Goal: Task Accomplishment & Management: Manage account settings

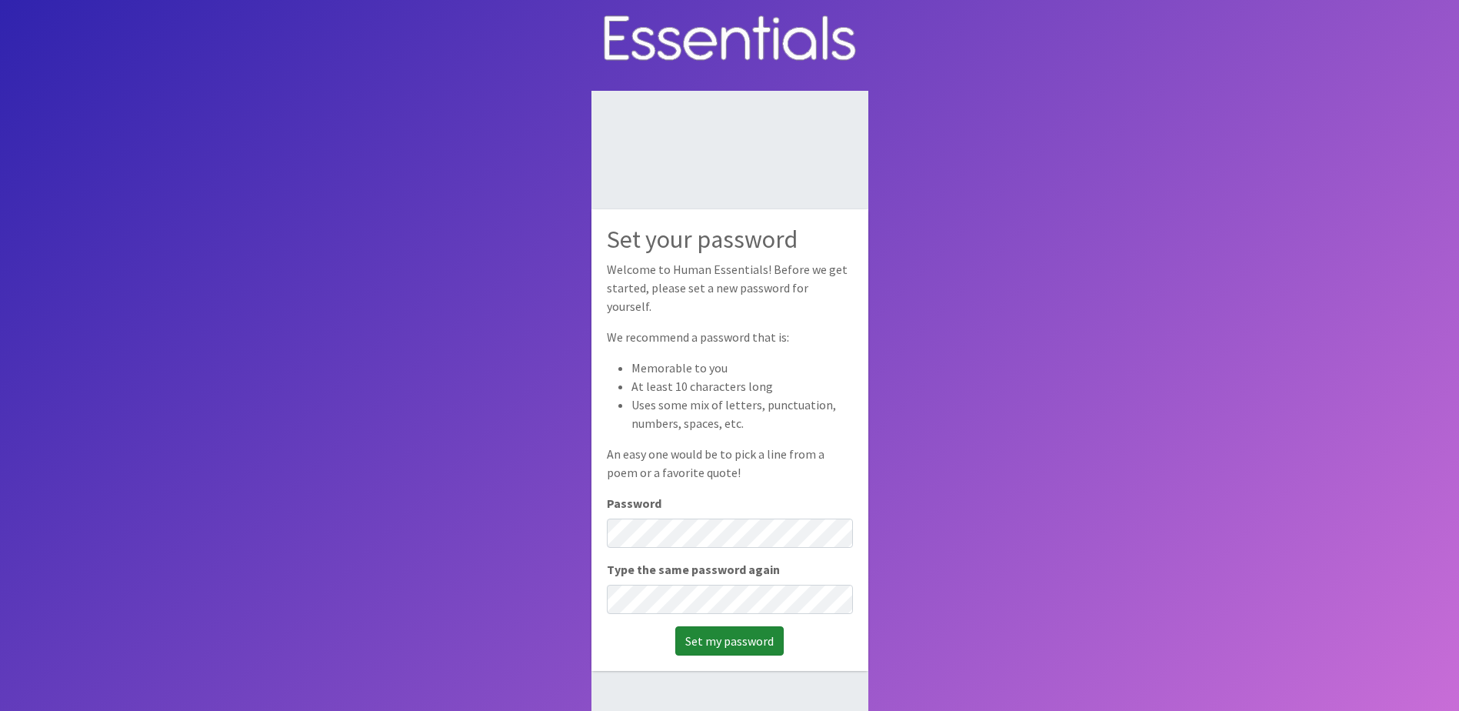
click at [721, 637] on input "Set my password" at bounding box center [729, 640] width 108 height 29
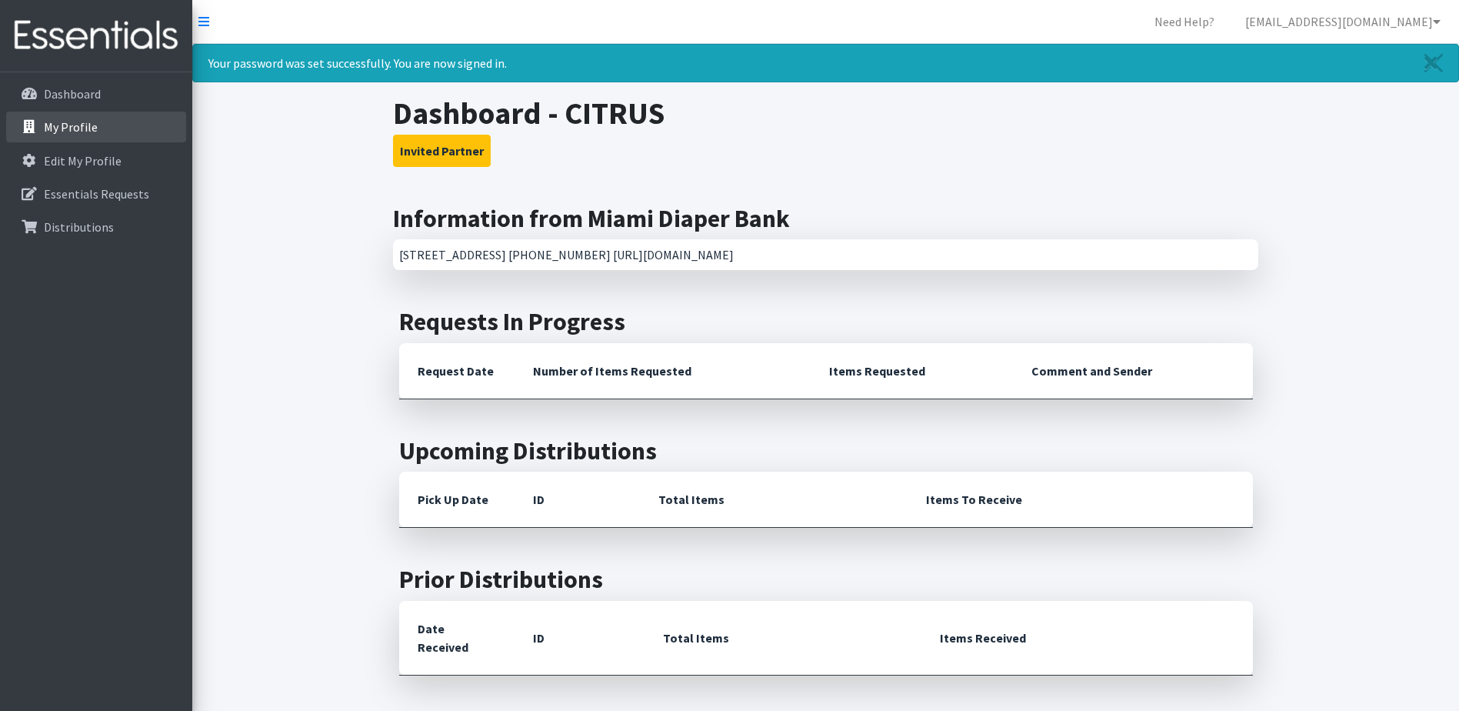
click at [73, 128] on p "My Profile" at bounding box center [71, 126] width 54 height 15
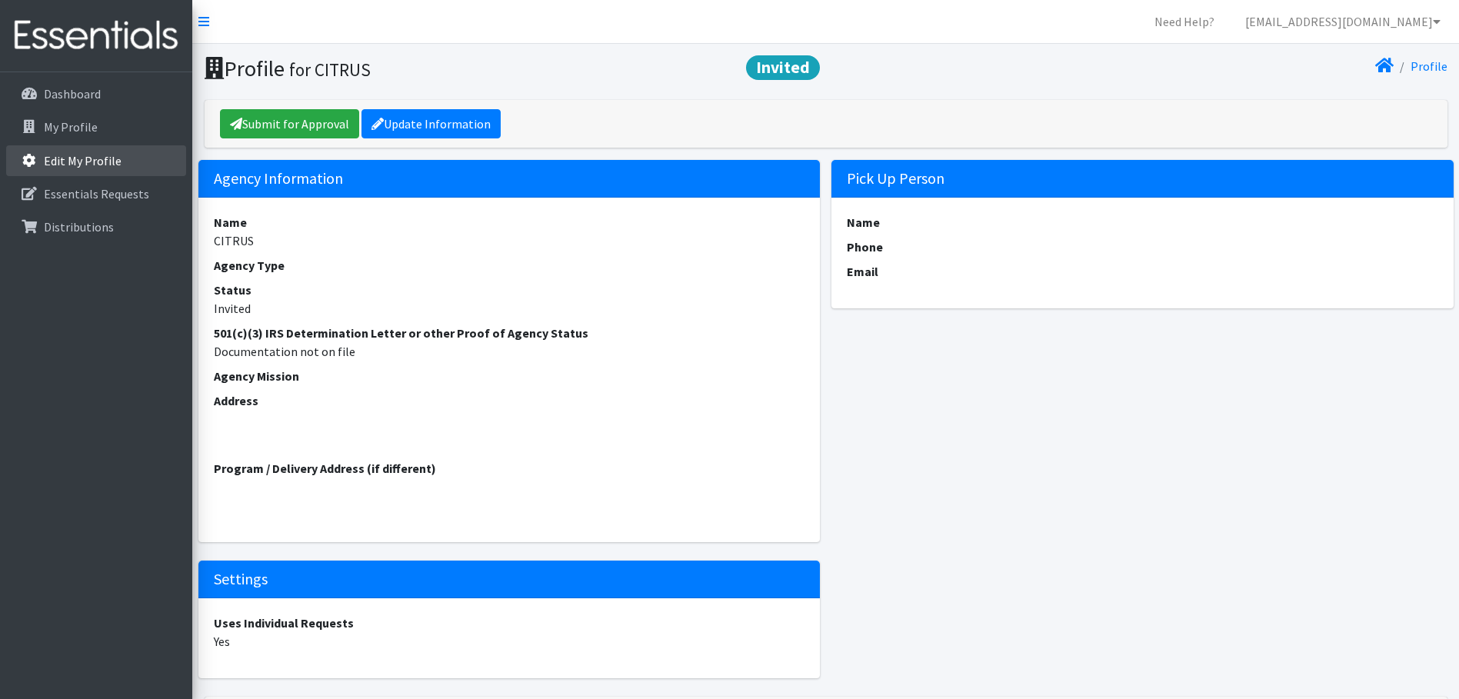
click at [93, 156] on p "Edit My Profile" at bounding box center [83, 160] width 78 height 15
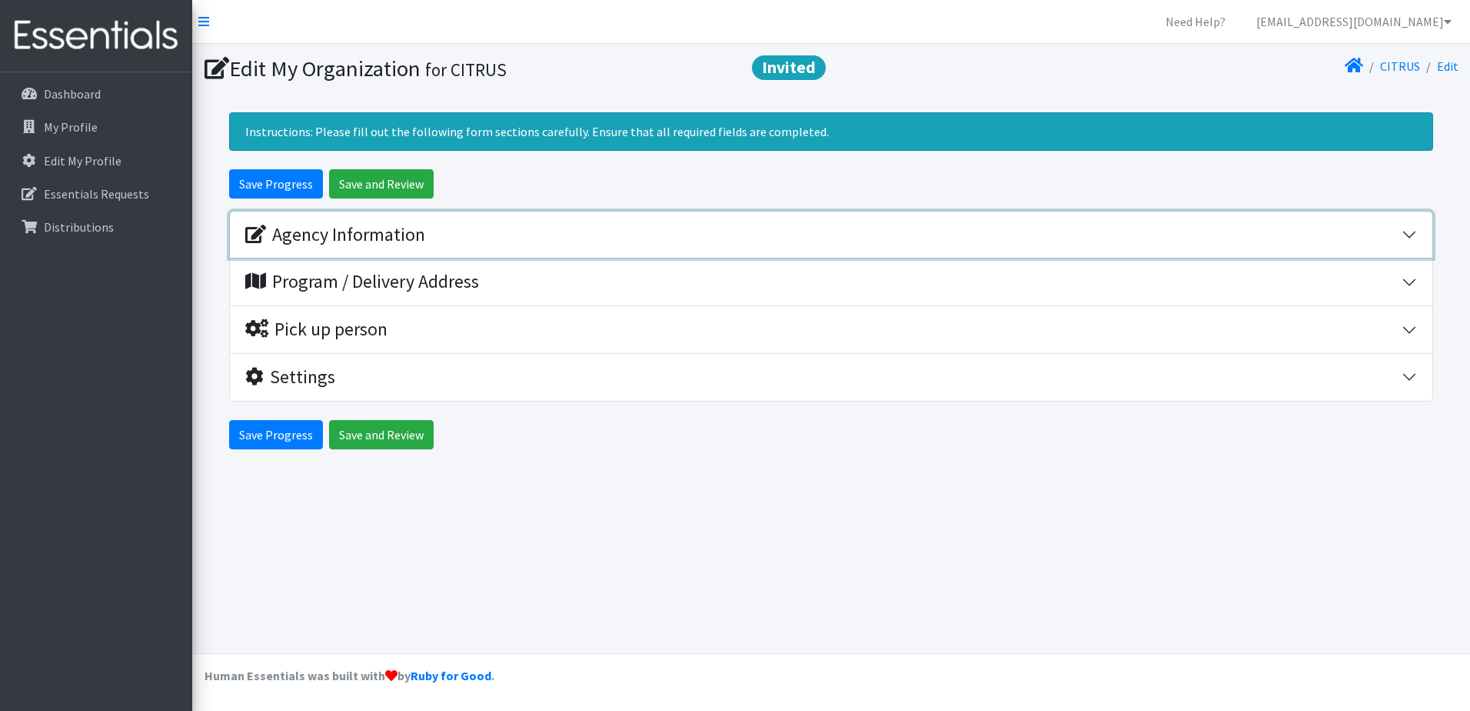
click at [1406, 242] on button "Agency Information" at bounding box center [831, 234] width 1203 height 47
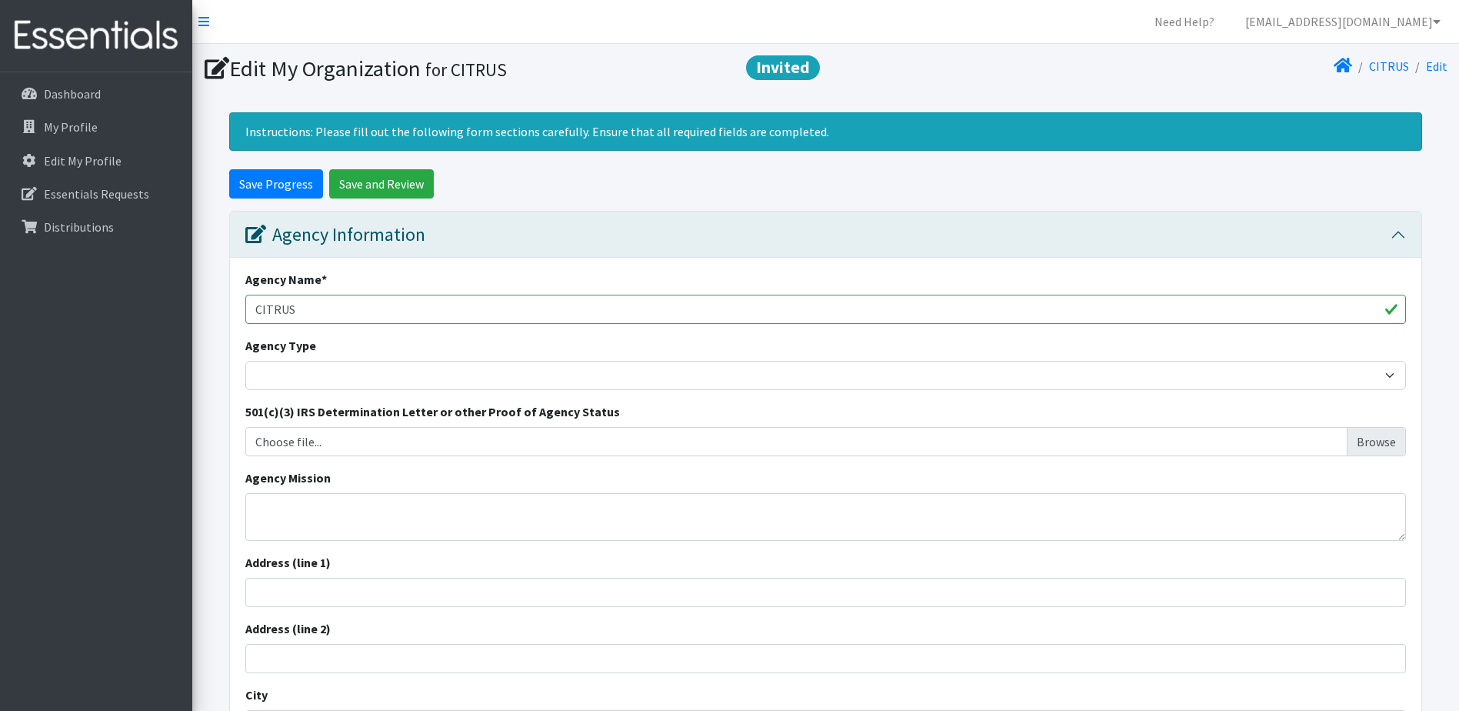
click at [370, 311] on input "CITRUS" at bounding box center [825, 309] width 1160 height 29
type input "CITRUS Family Care Network"
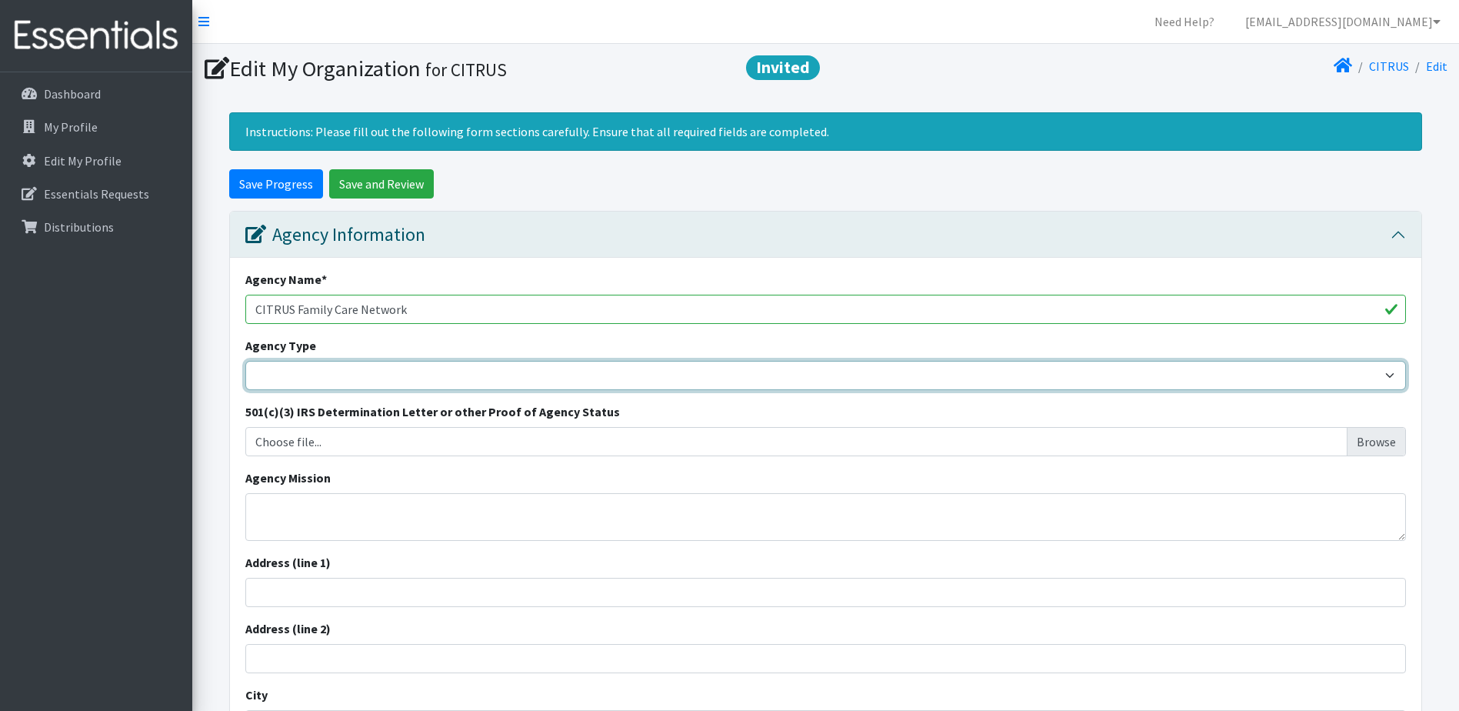
click at [356, 374] on select "Basic Needs Bank Career technical training Child abuse resource center Church o…" at bounding box center [825, 375] width 1160 height 29
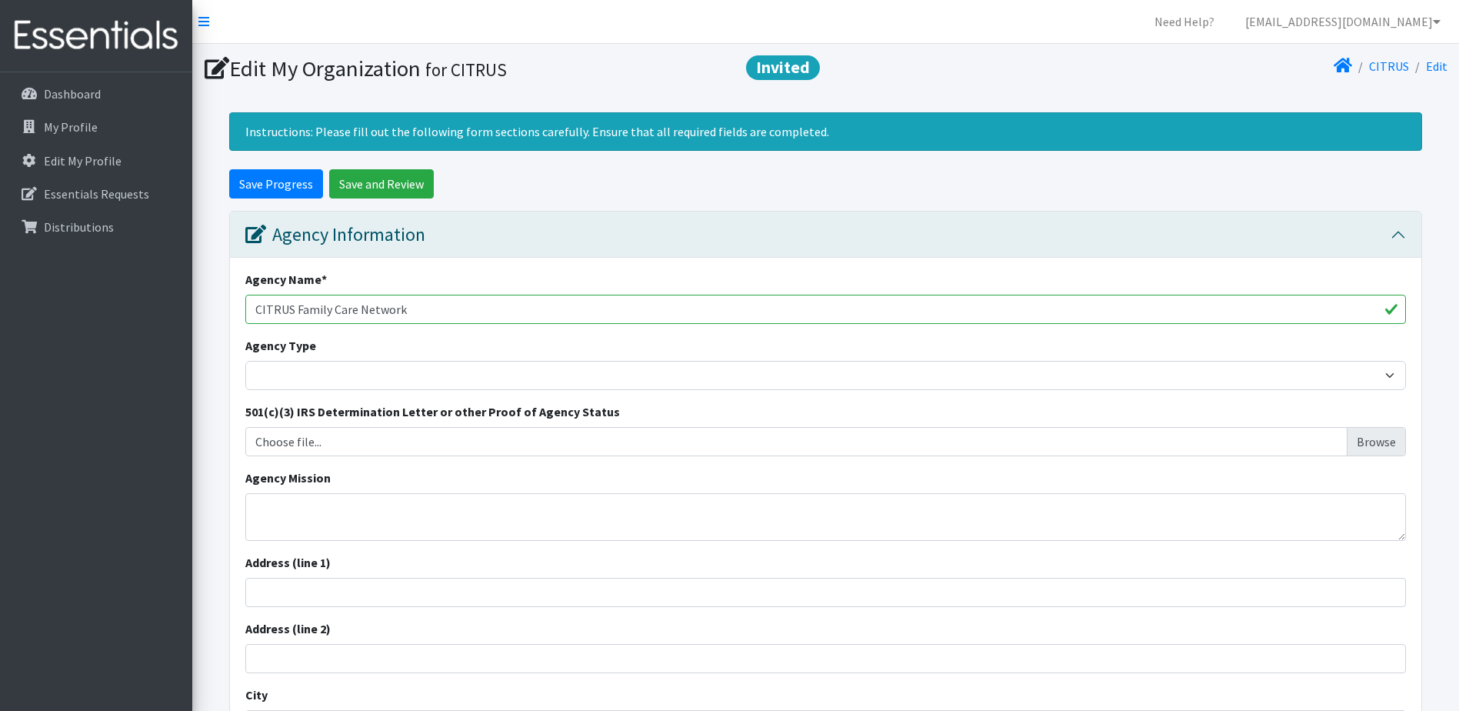
click at [1436, 328] on form "Save Progress Save and Review Agency Information Agency Name * CITRUS Family Ca…" at bounding box center [825, 628] width 1266 height 918
click at [1456, 571] on form "Save Progress Save and Review Agency Information Agency Name * CITRUS Family Ca…" at bounding box center [825, 628] width 1266 height 918
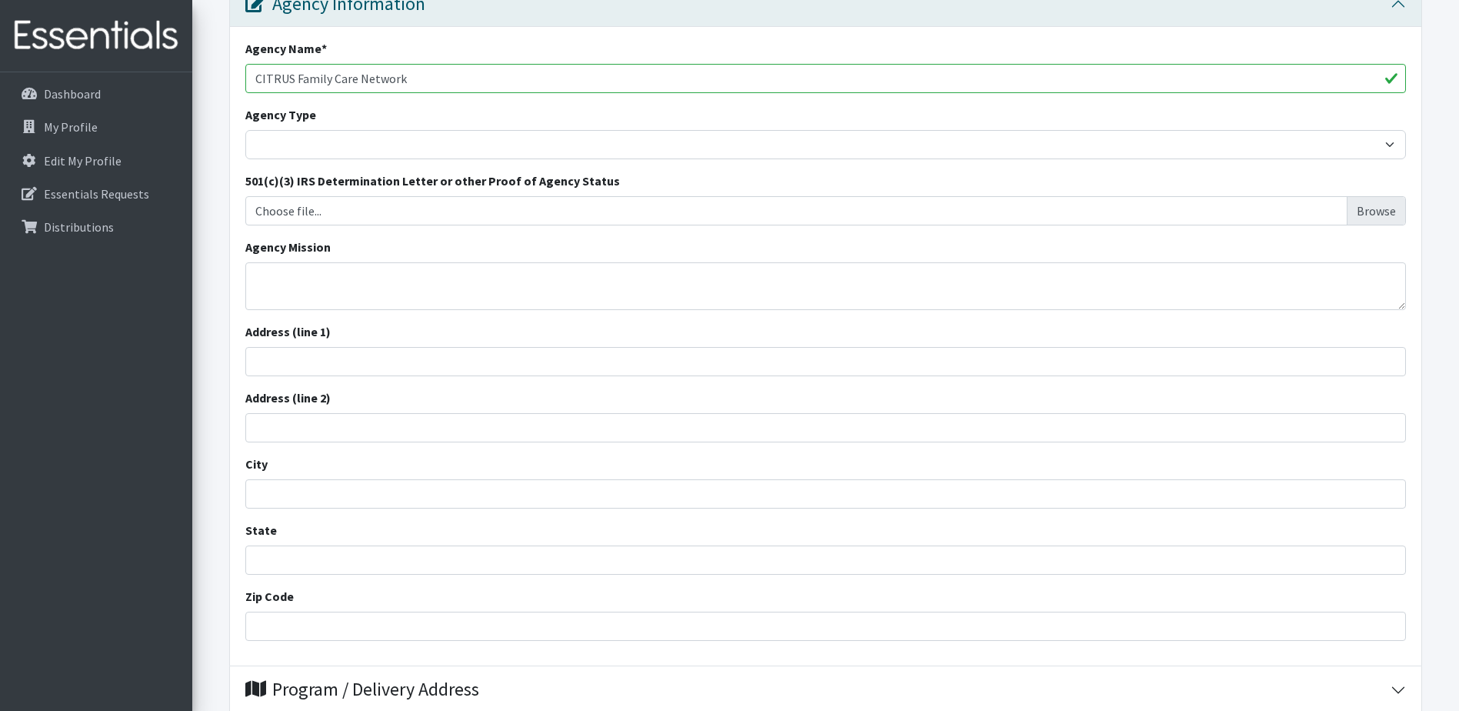
scroll to position [384, 0]
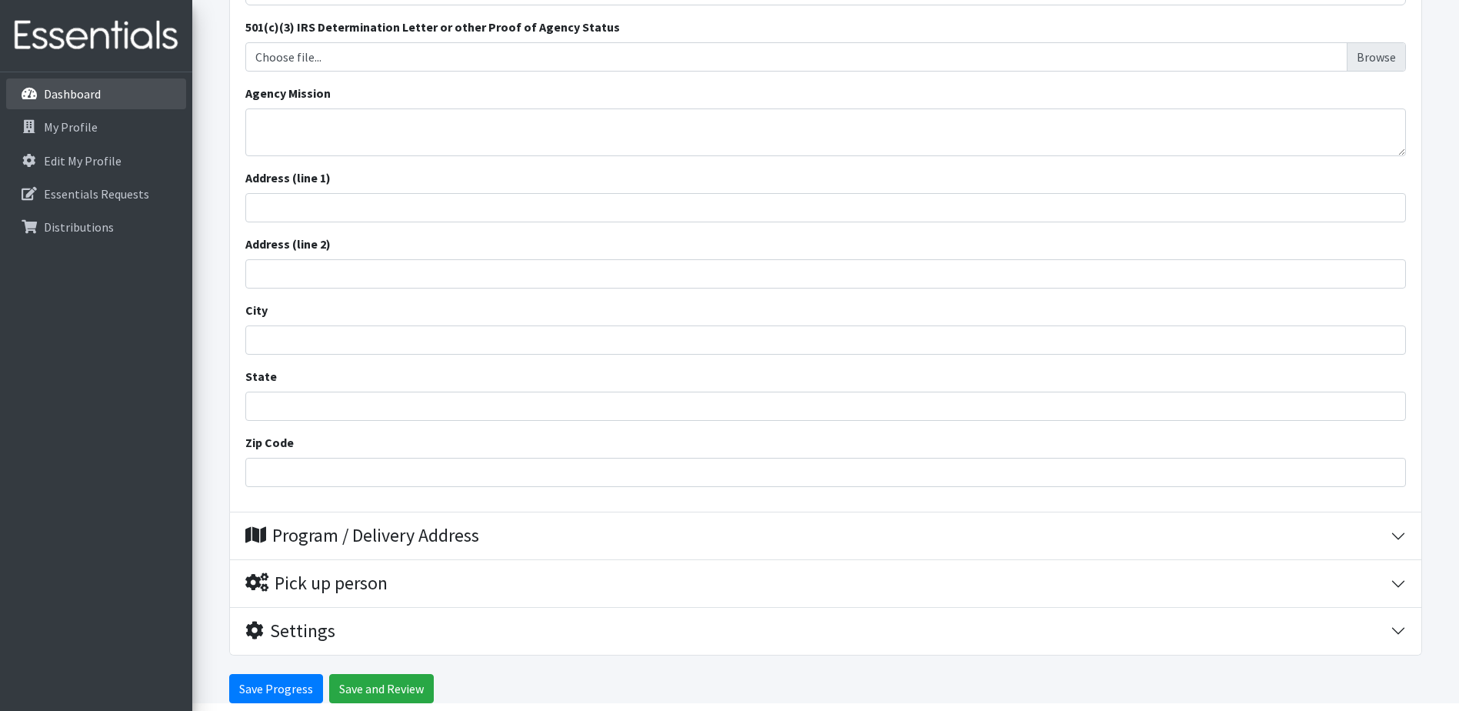
click at [89, 96] on p "Dashboard" at bounding box center [72, 93] width 57 height 15
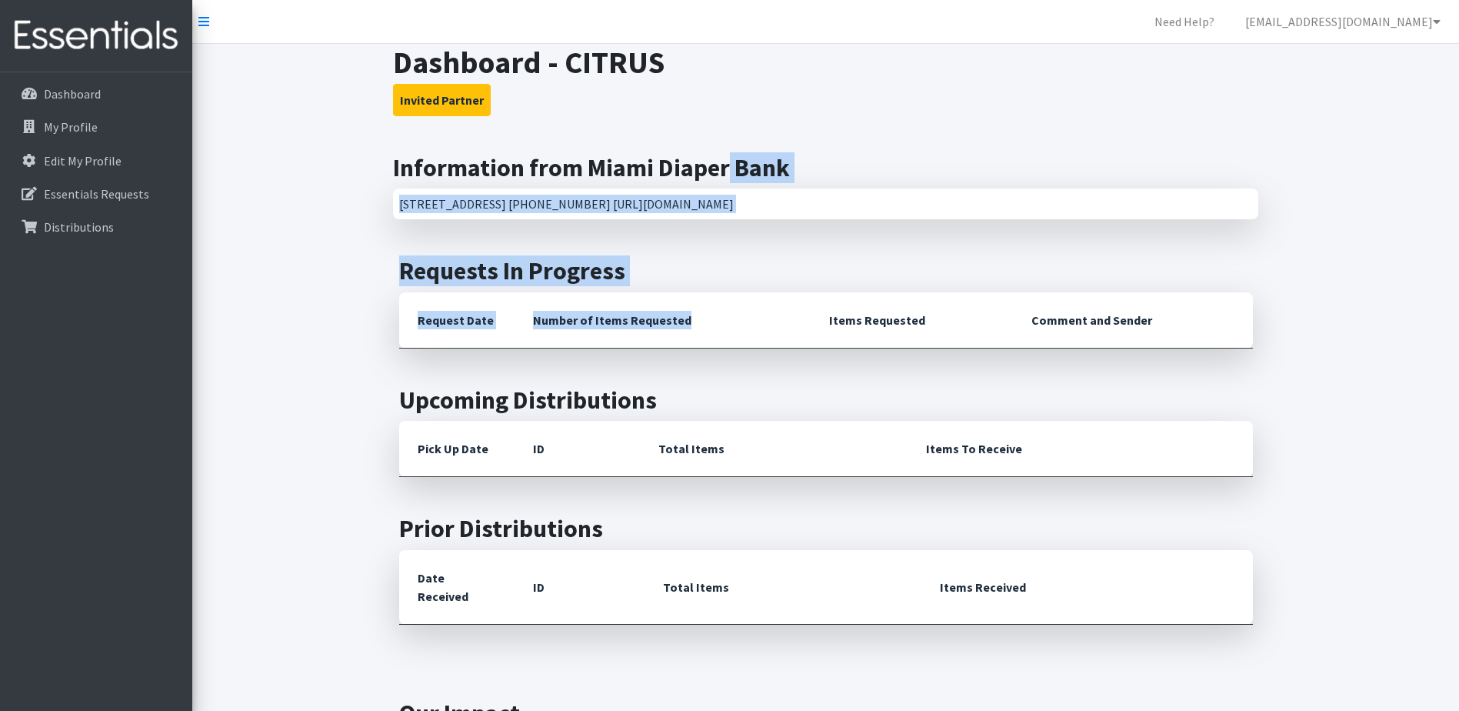
click at [286, 121] on div "Dashboard - CITRUS Invited Partner Information from Miami Diaper Bank 401 NW 2n…" at bounding box center [825, 472] width 1266 height 857
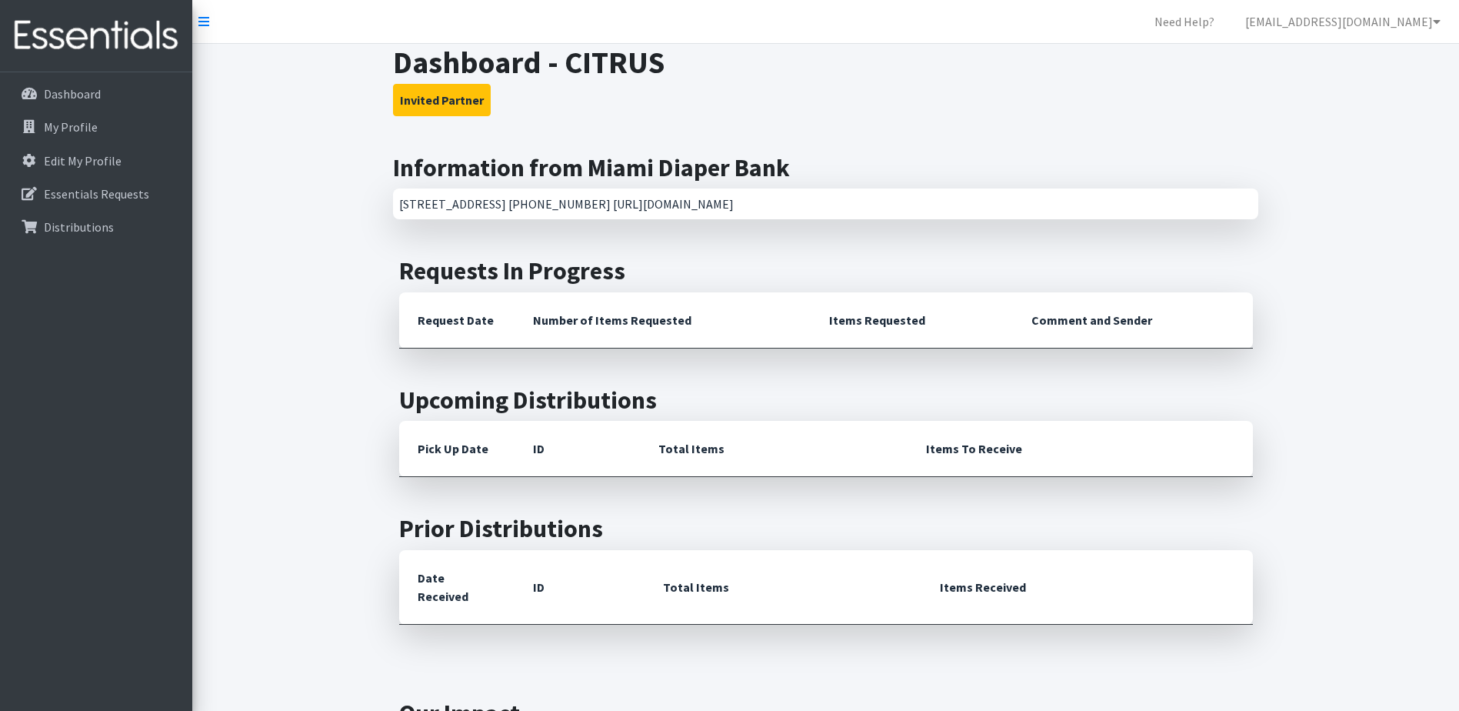
drag, startPoint x: 38, startPoint y: 5, endPoint x: 325, endPoint y: 85, distance: 297.6
click at [325, 85] on div "Dashboard - CITRUS Invited Partner Information from Miami Diaper Bank 401 NW 2n…" at bounding box center [825, 472] width 1266 height 857
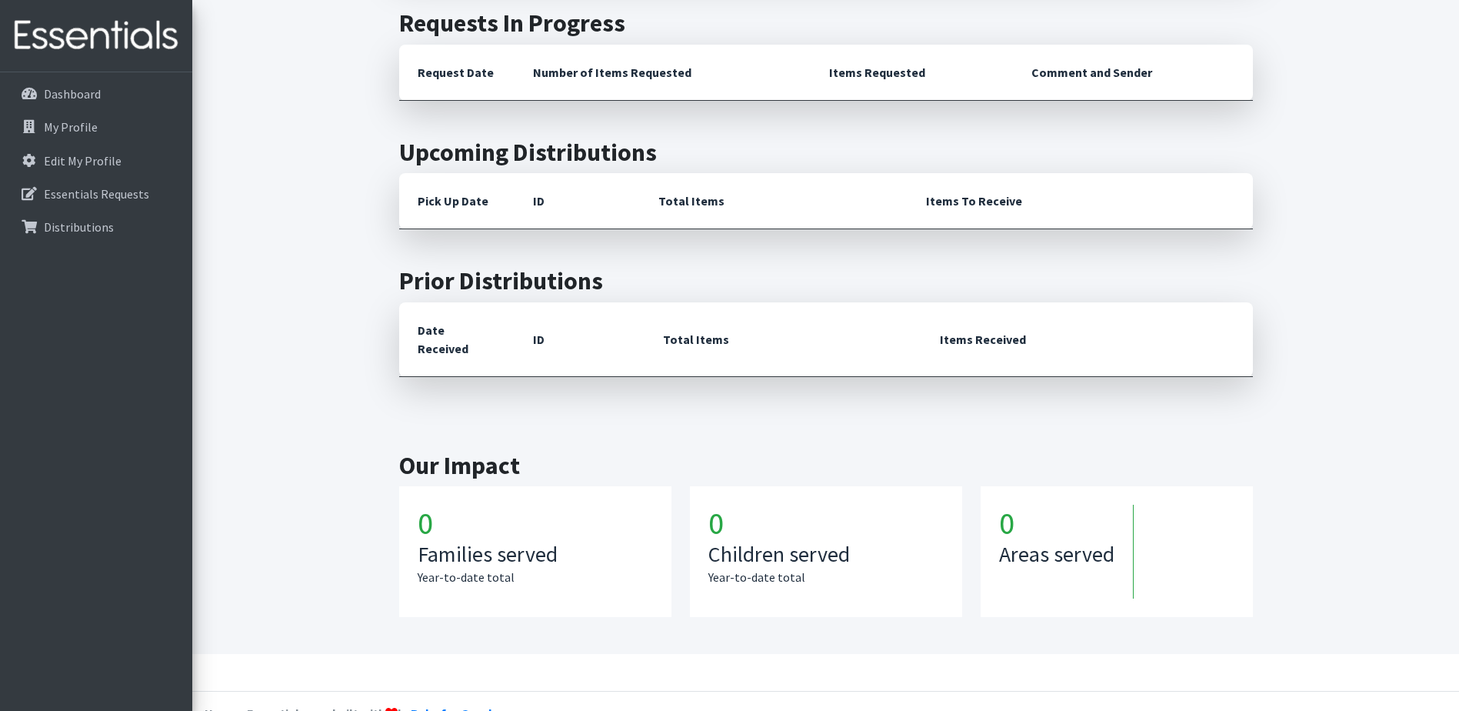
scroll to position [255, 0]
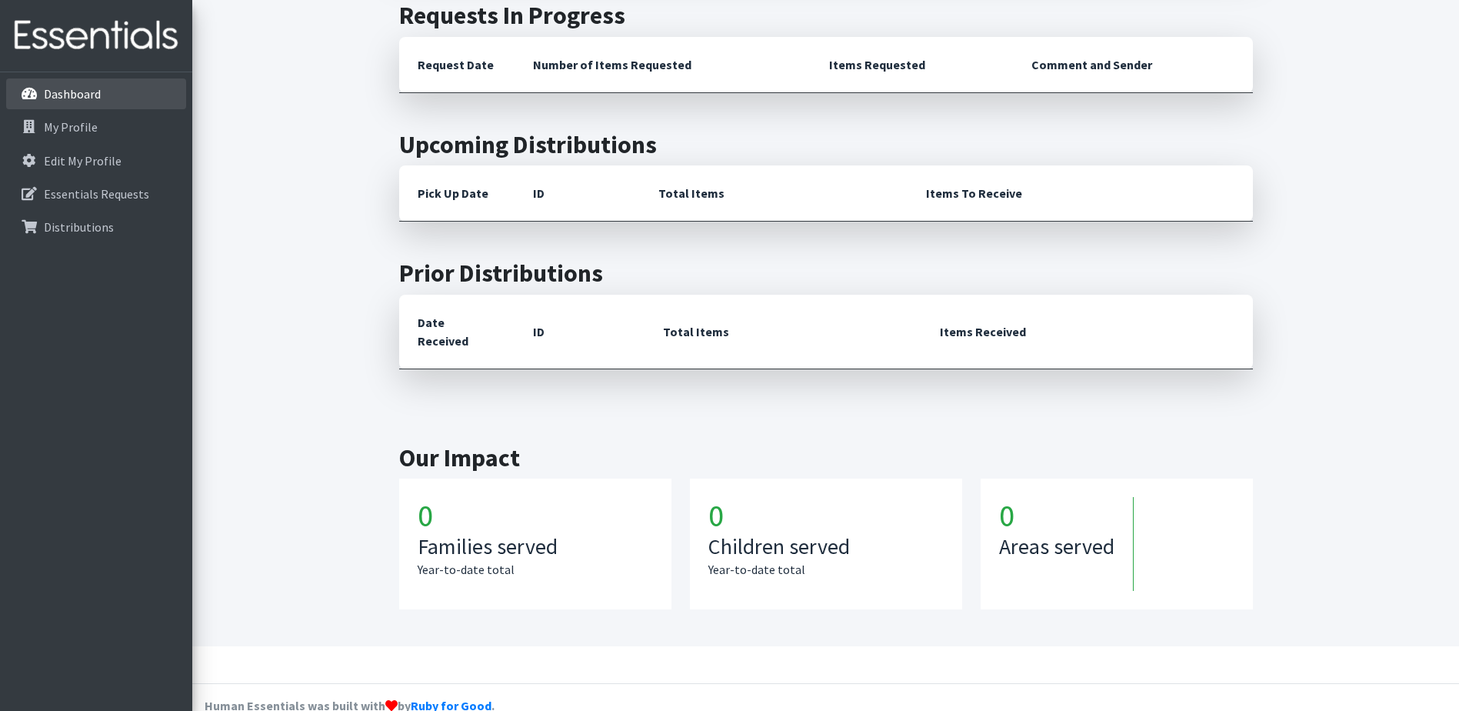
click at [68, 104] on link "Dashboard" at bounding box center [96, 93] width 180 height 31
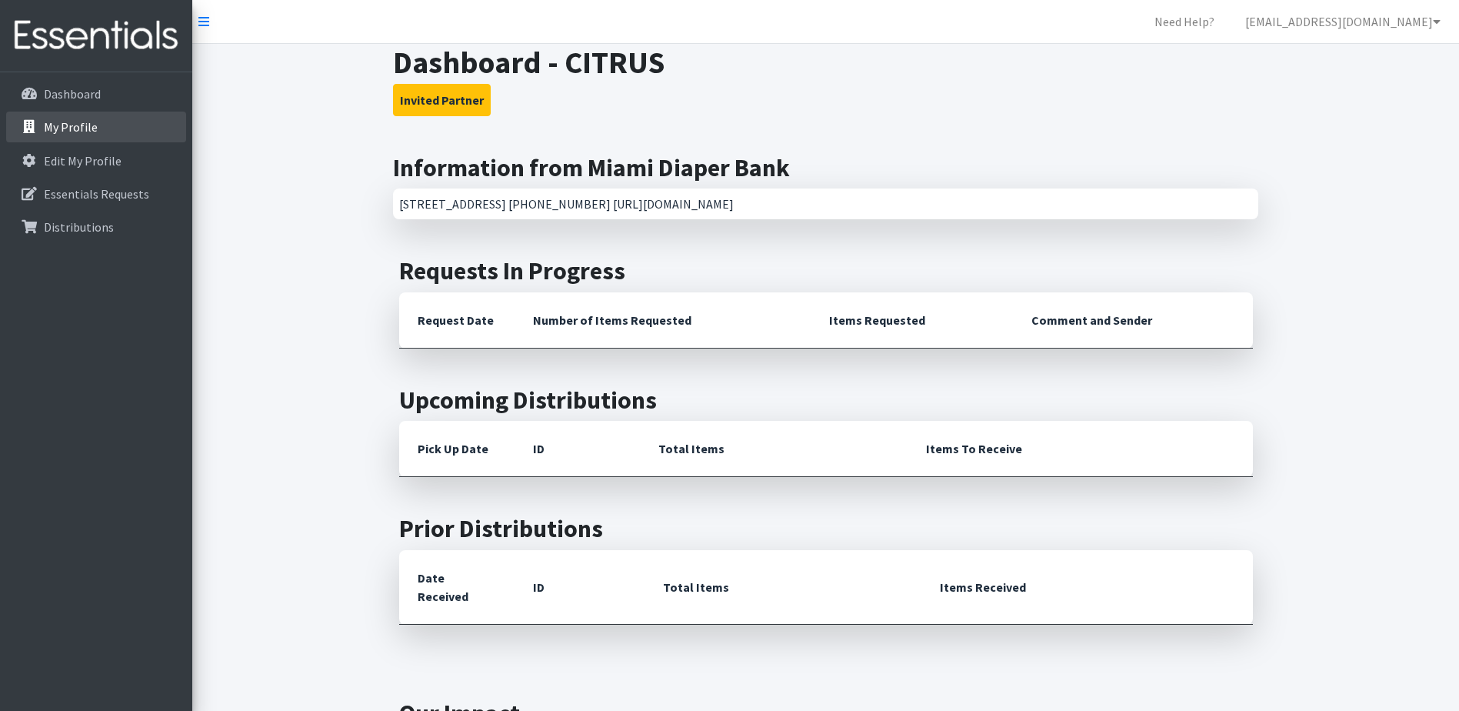
click at [62, 116] on link "My Profile" at bounding box center [96, 126] width 180 height 31
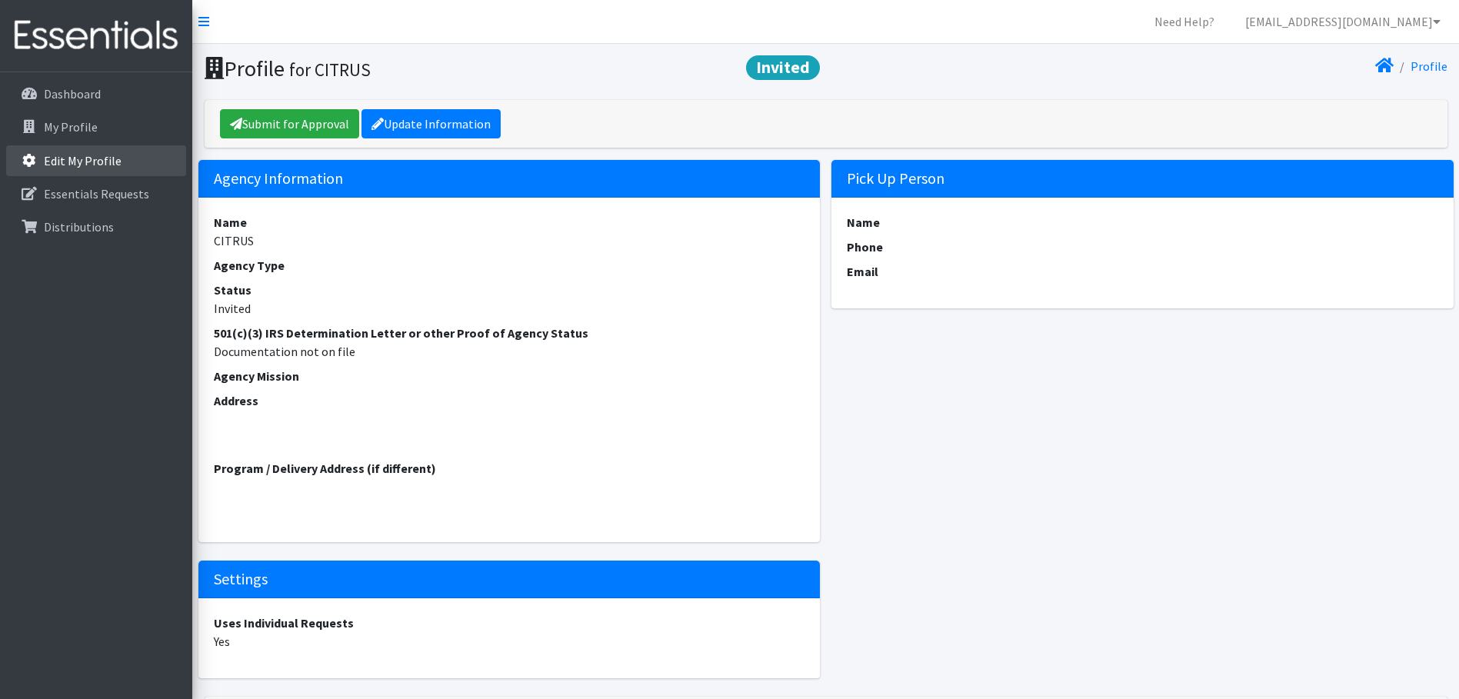
click at [78, 156] on p "Edit My Profile" at bounding box center [83, 160] width 78 height 15
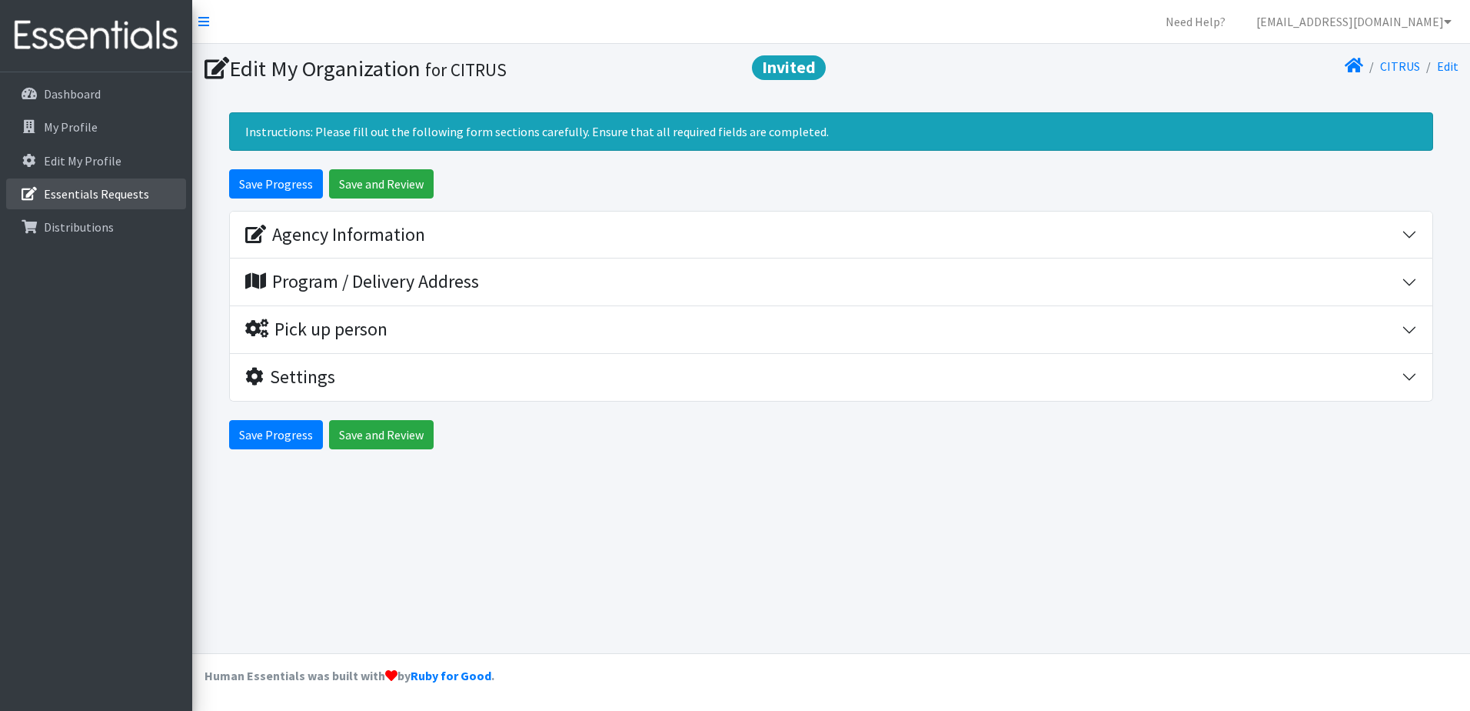
click at [88, 188] on p "Essentials Requests" at bounding box center [96, 193] width 105 height 15
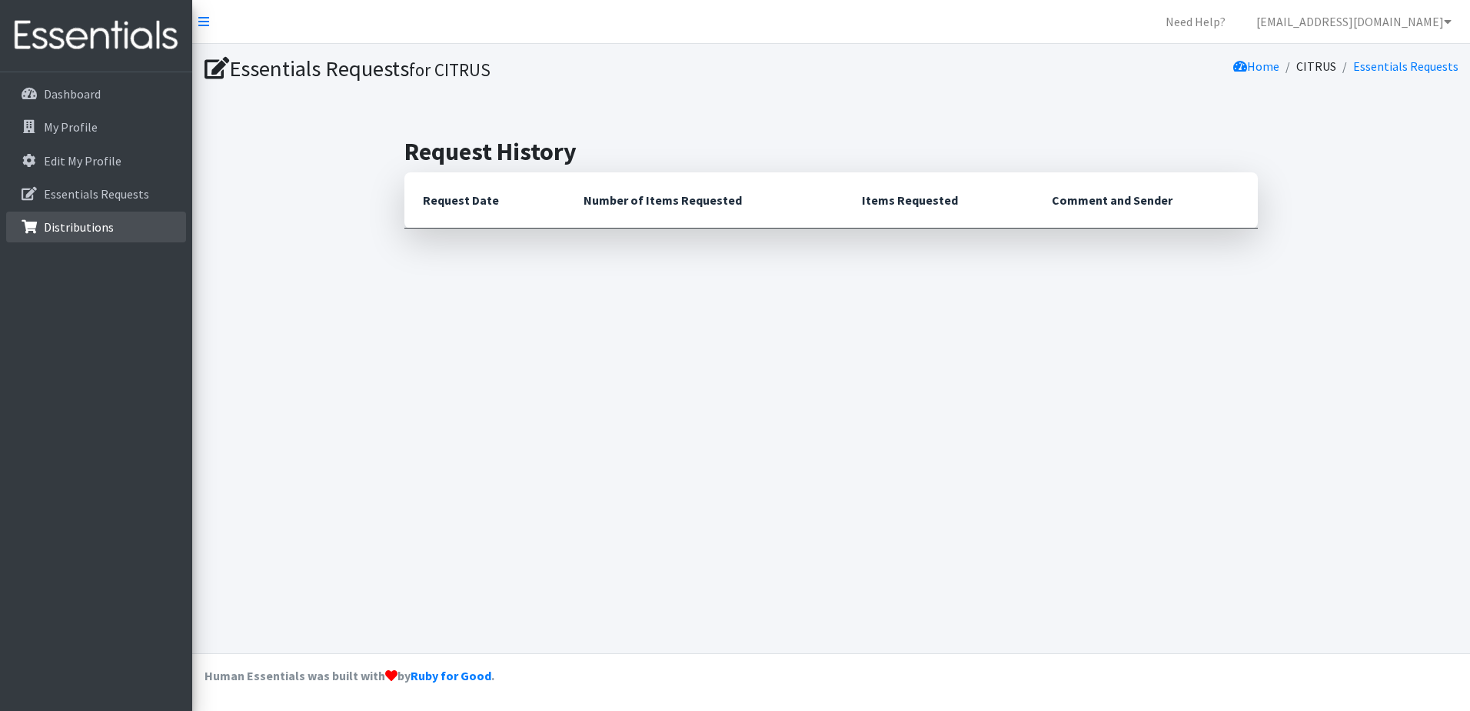
click at [82, 224] on p "Distributions" at bounding box center [79, 226] width 70 height 15
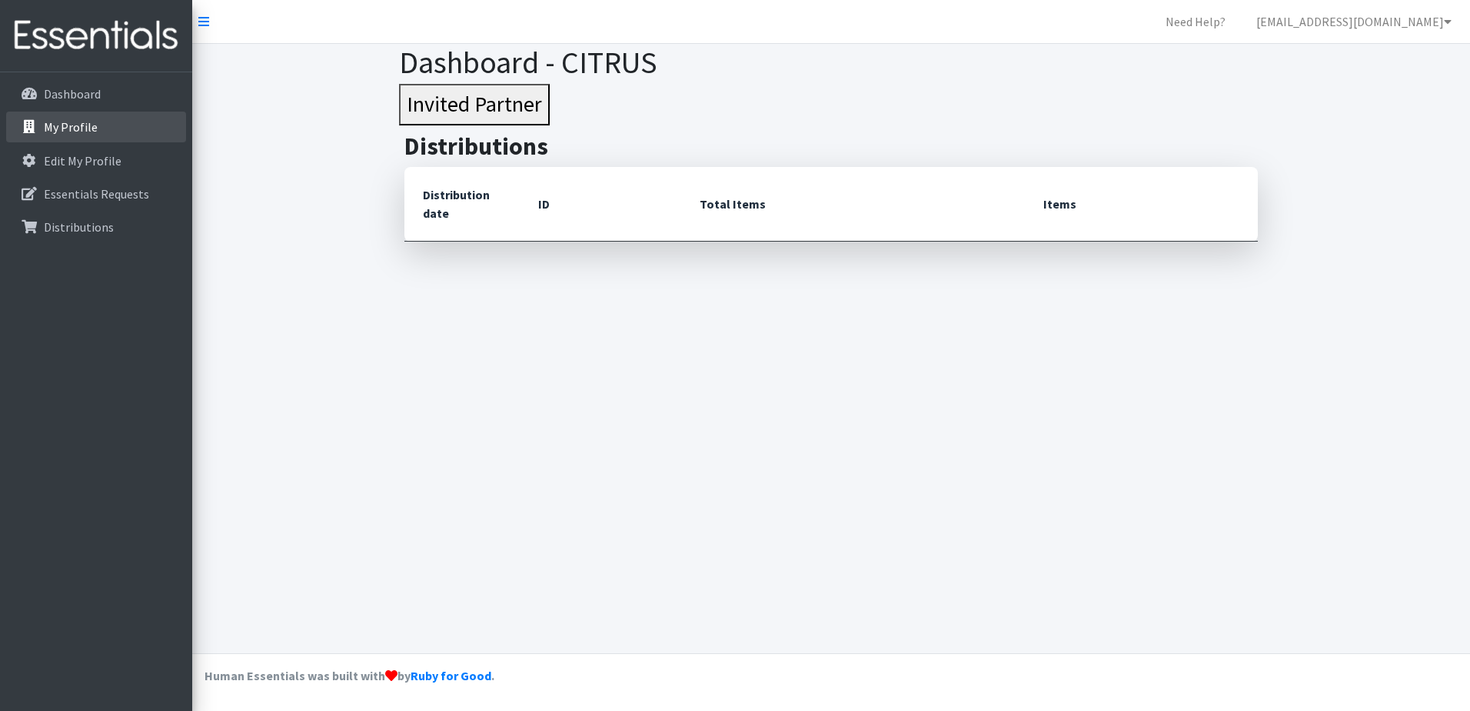
click at [75, 134] on p "My Profile" at bounding box center [71, 126] width 54 height 15
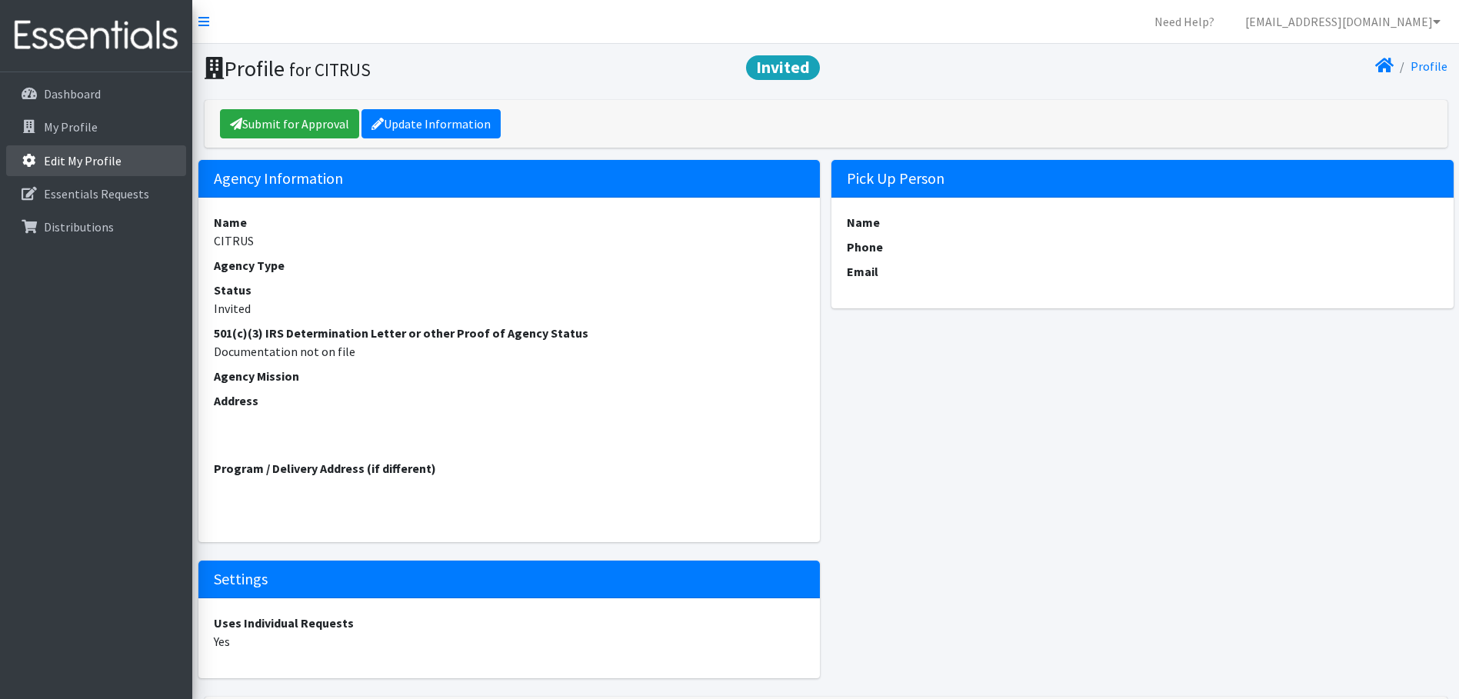
click at [72, 159] on p "Edit My Profile" at bounding box center [83, 160] width 78 height 15
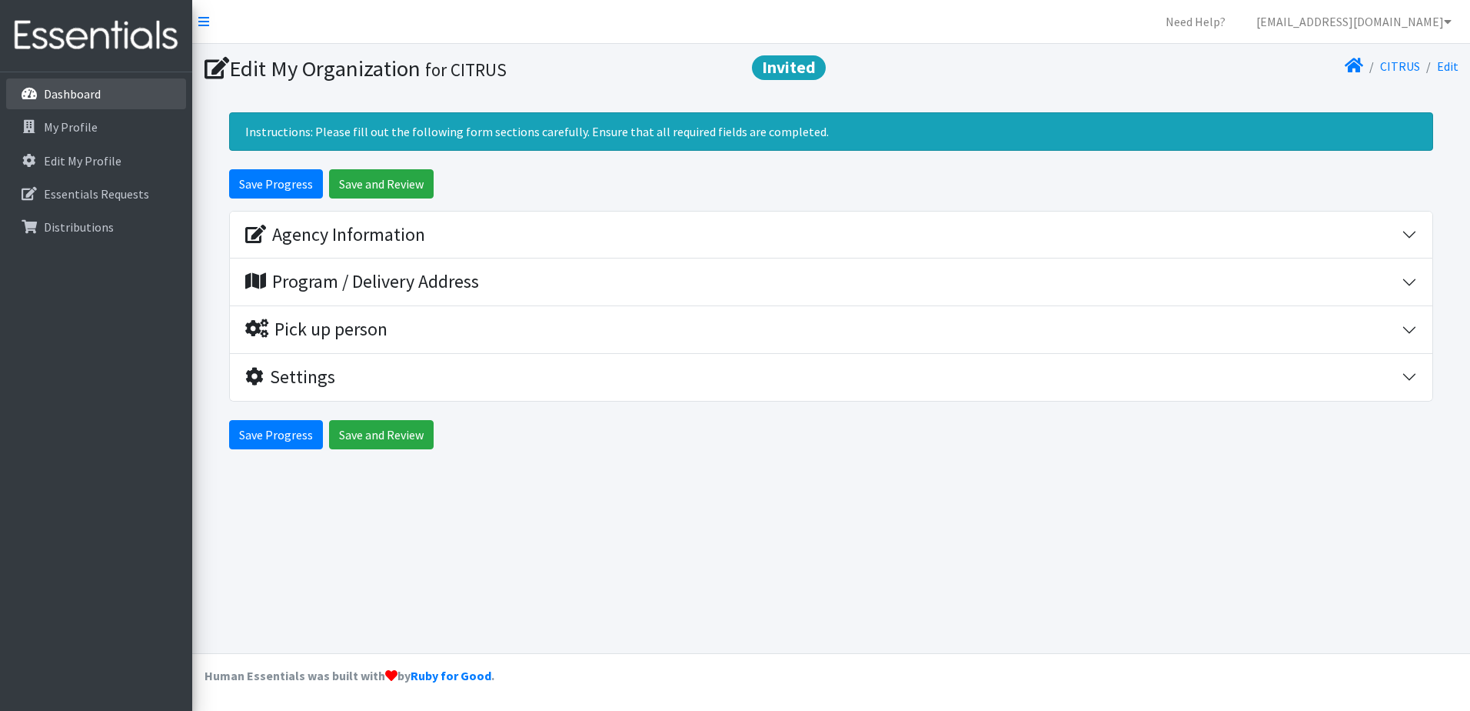
click at [82, 105] on link "Dashboard" at bounding box center [96, 93] width 180 height 31
